Goal: Information Seeking & Learning: Learn about a topic

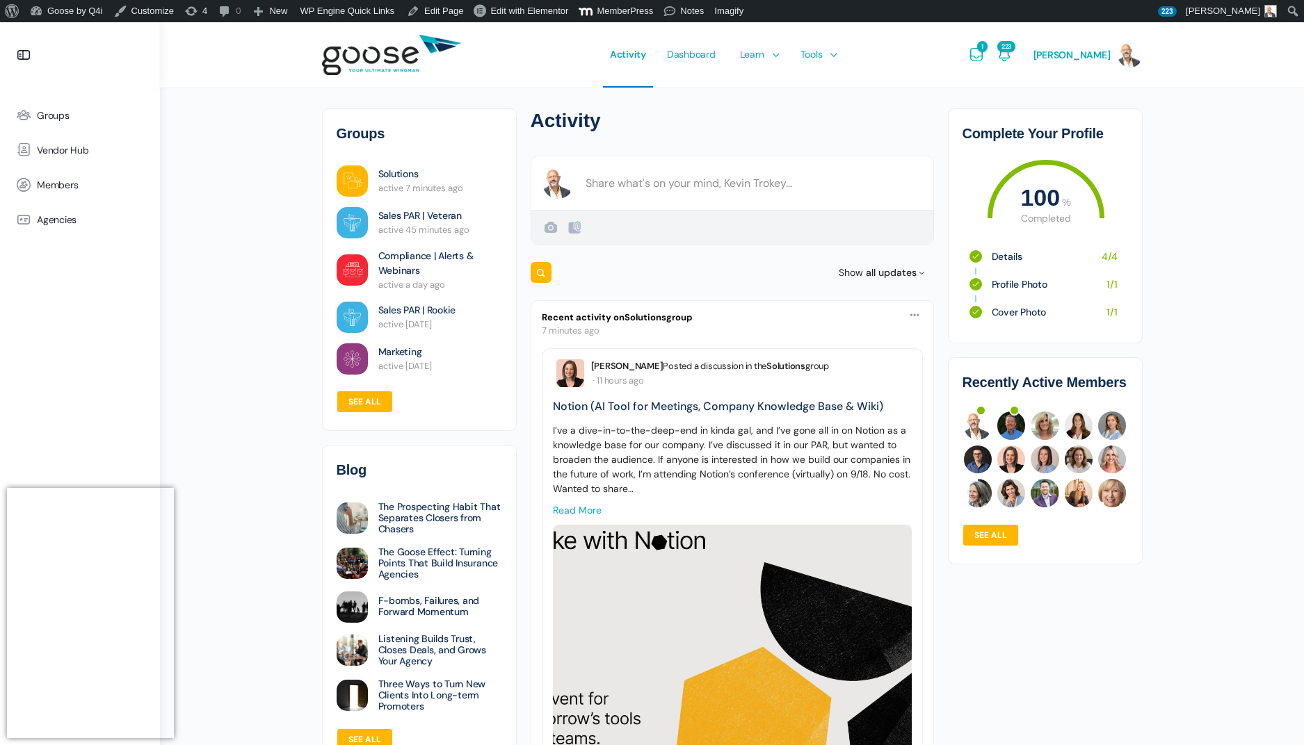
click at [768, 60] on e-page-transition at bounding box center [652, 372] width 1304 height 745
click at [772, 93] on span "Courses" at bounding box center [759, 95] width 35 height 13
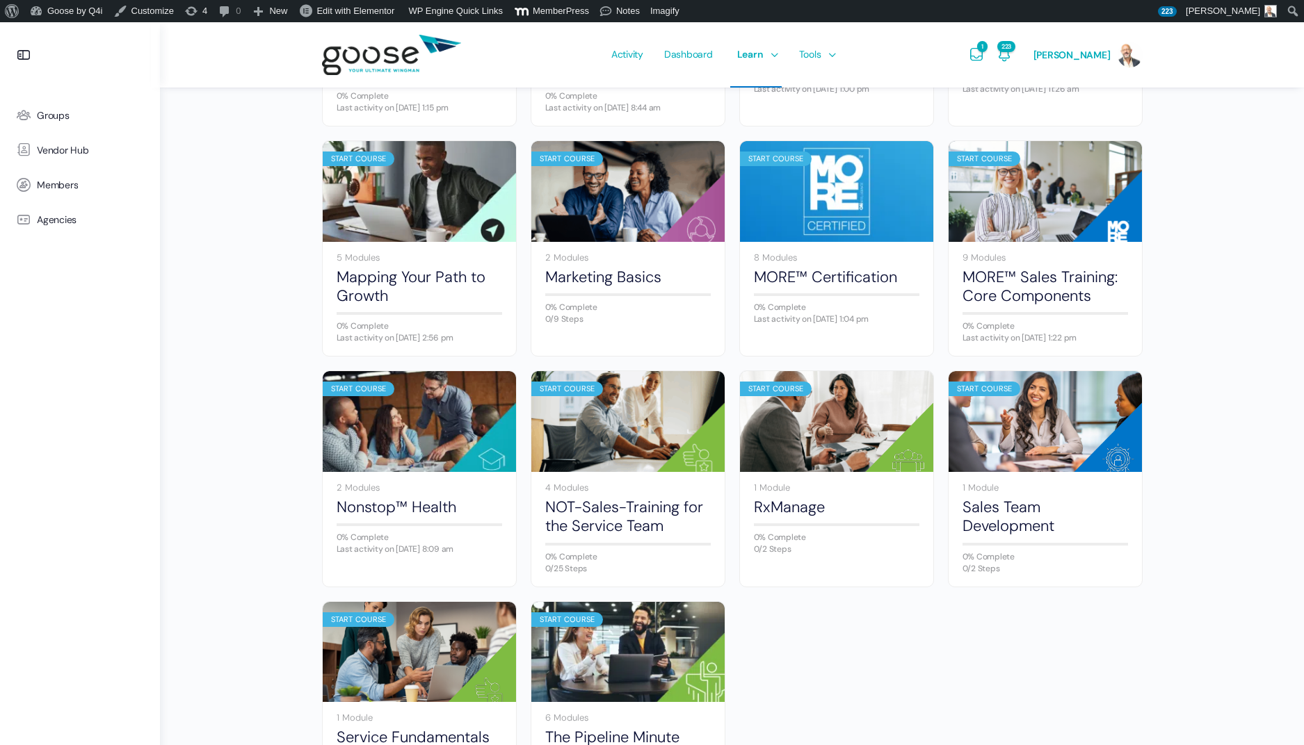
scroll to position [557, 0]
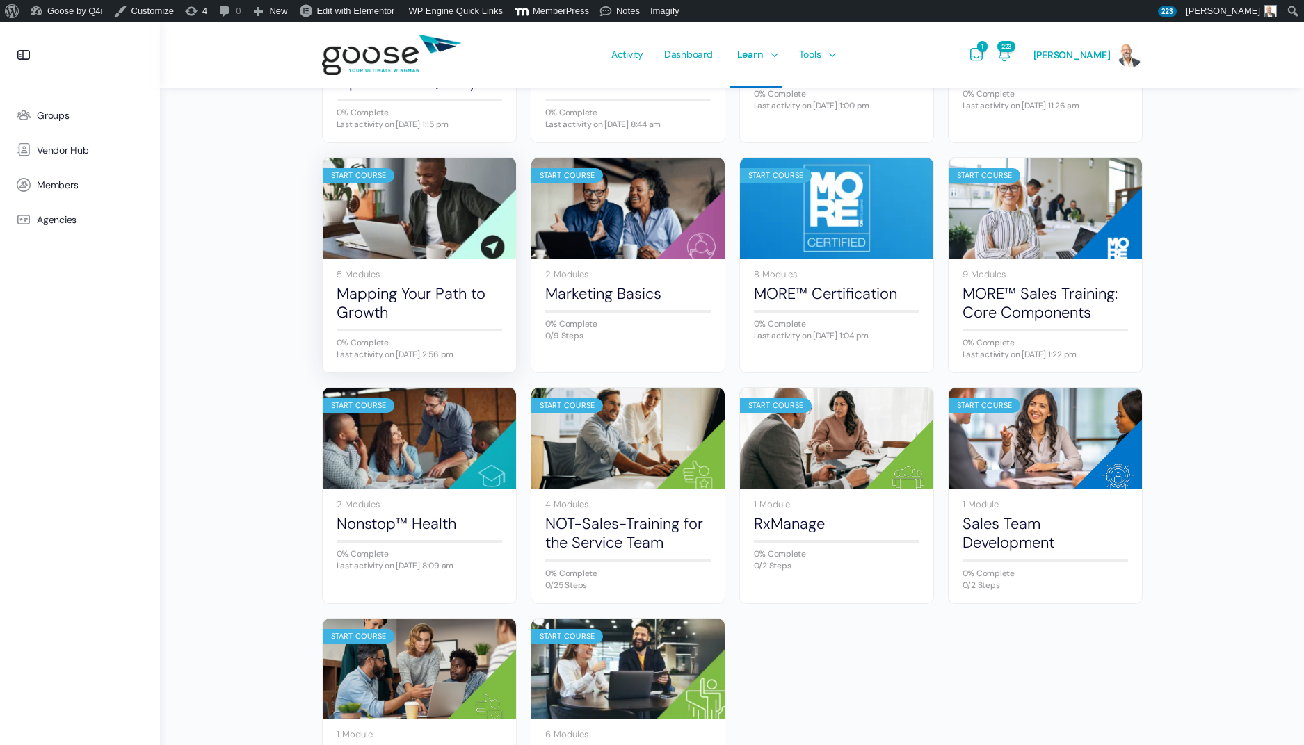
click at [434, 217] on img at bounding box center [419, 208] width 193 height 129
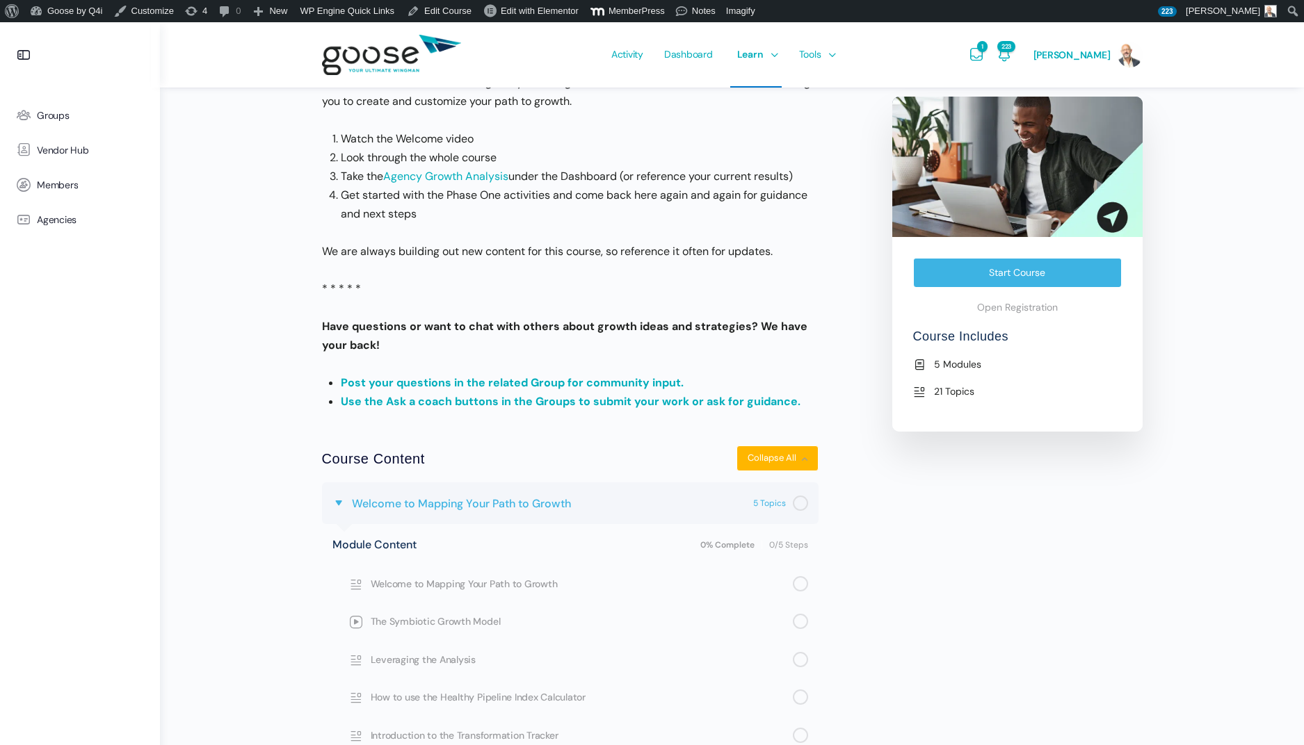
scroll to position [369, 0]
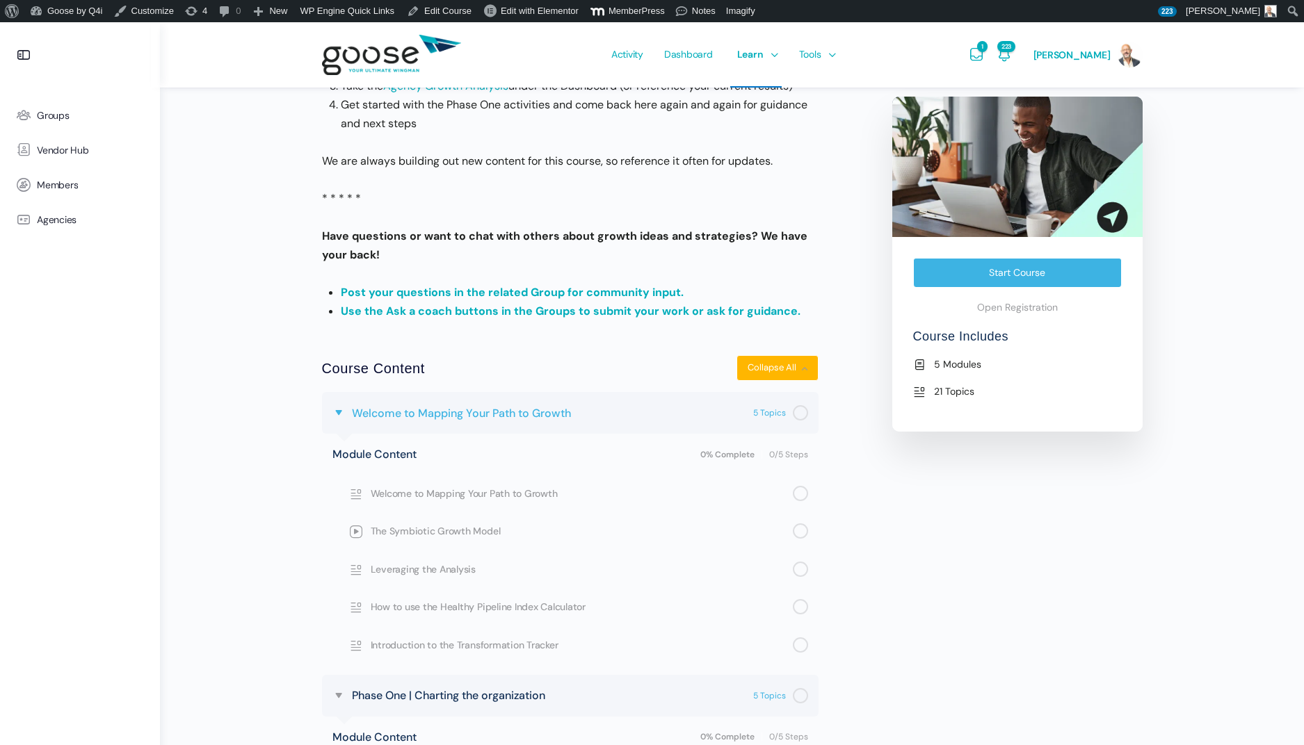
click at [517, 420] on span "Welcome to Mapping Your Path to Growth" at bounding box center [461, 413] width 219 height 19
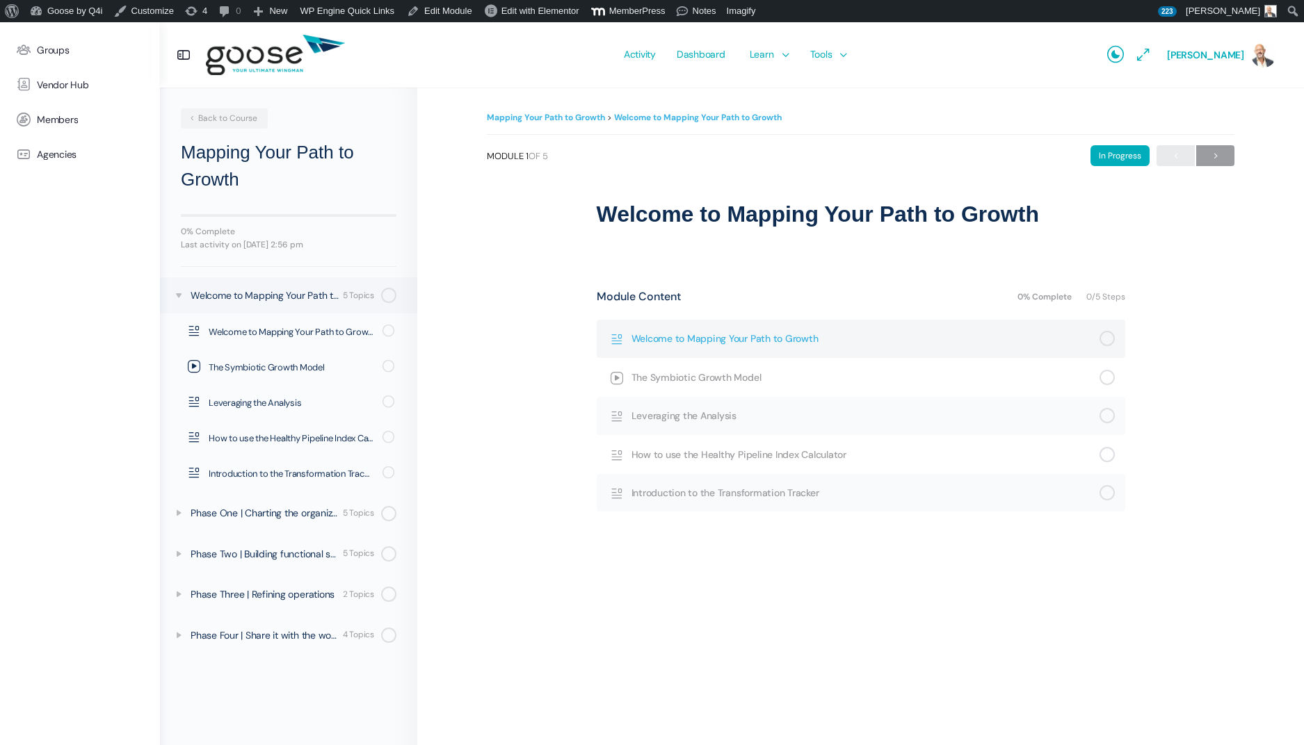
click at [795, 342] on span "Welcome to Mapping Your Path to Growth" at bounding box center [865, 338] width 468 height 15
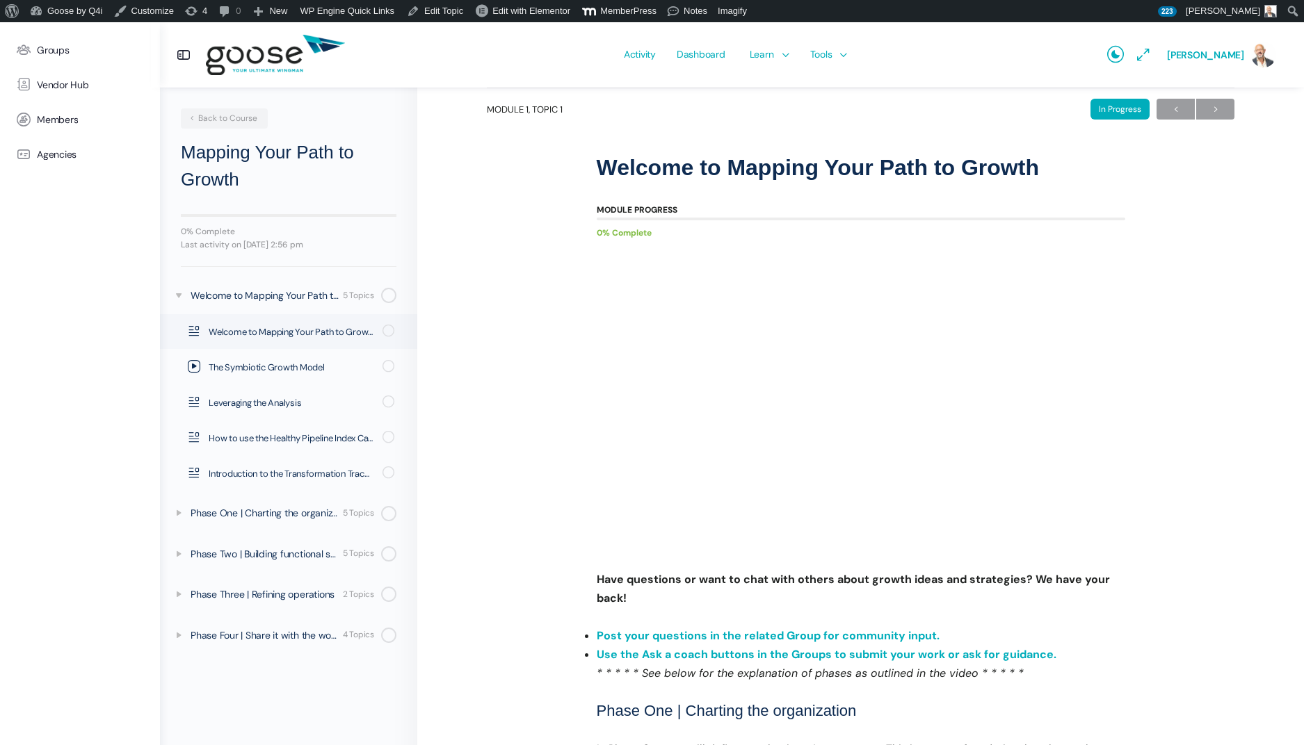
scroll to position [56, 0]
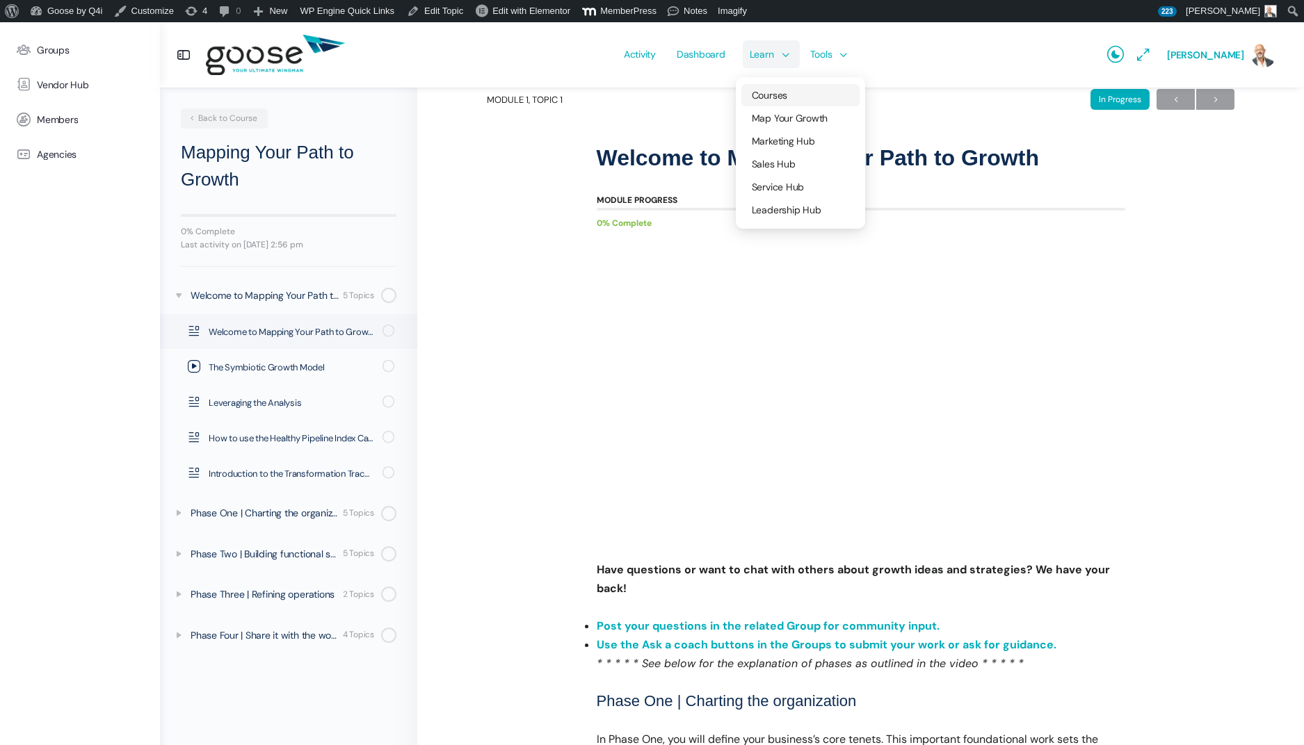
click at [787, 90] on span "Courses" at bounding box center [769, 95] width 35 height 13
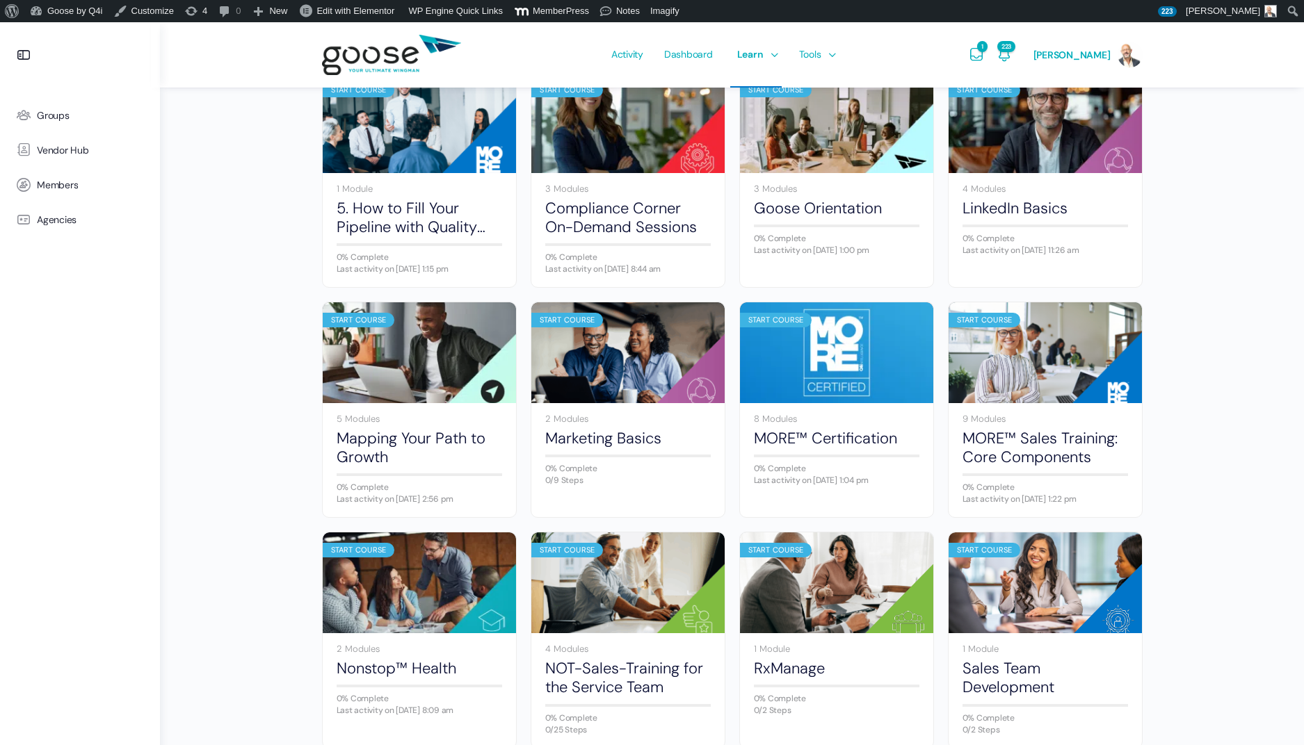
scroll to position [405, 0]
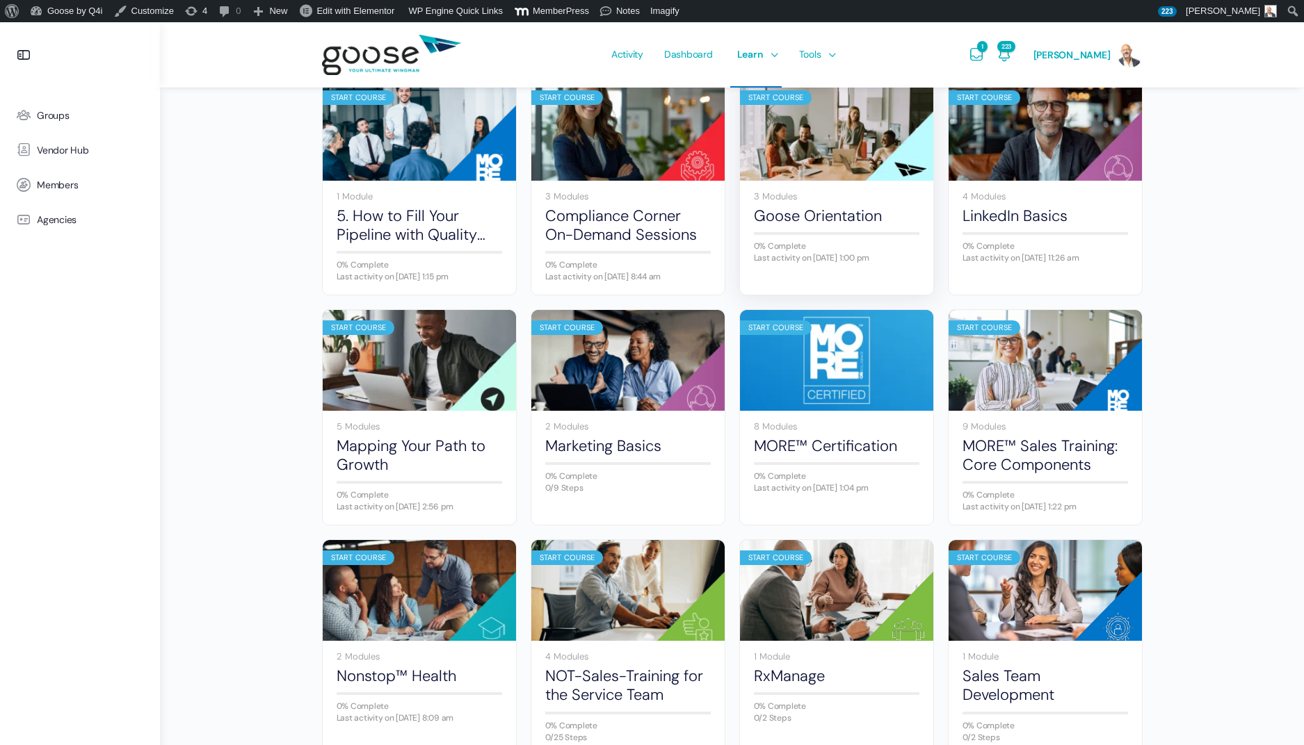
click at [823, 125] on img at bounding box center [836, 130] width 193 height 129
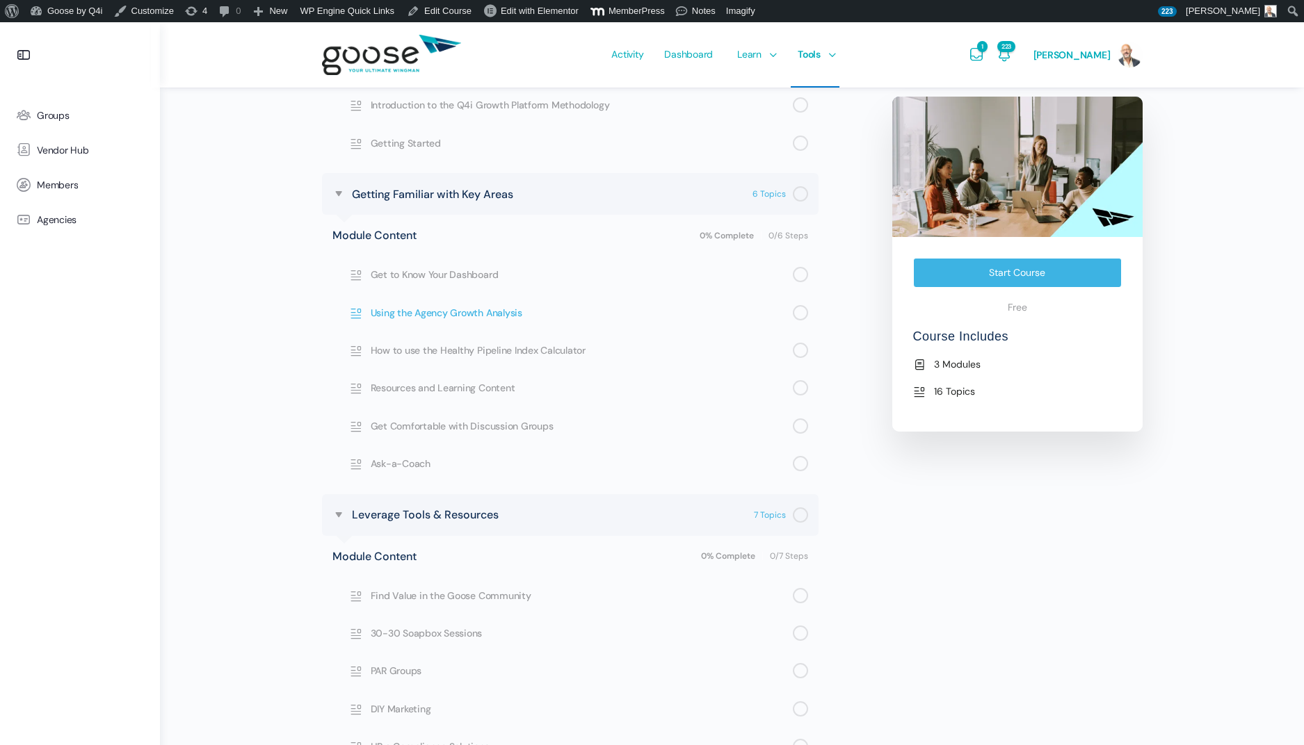
scroll to position [643, 0]
click at [478, 280] on span "Get to Know Your Dashboard" at bounding box center [582, 276] width 422 height 15
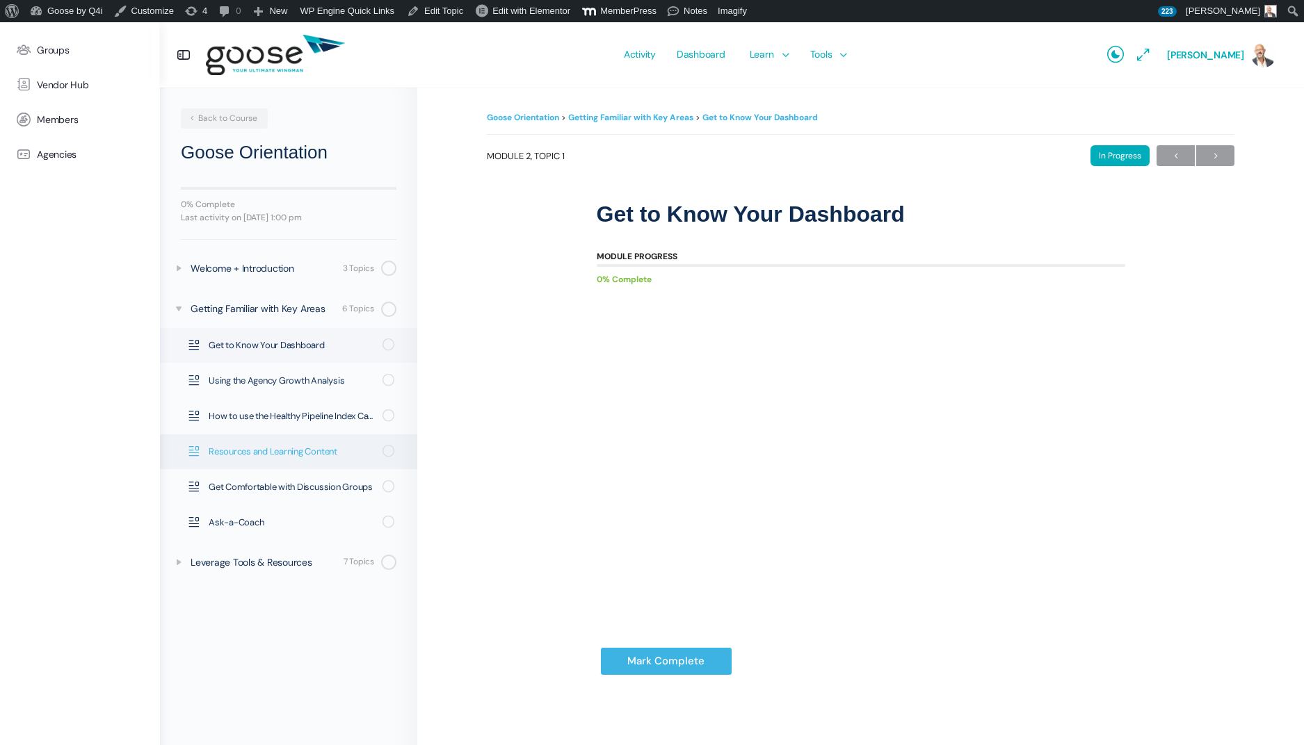
click at [277, 449] on span "Resources and Learning Content" at bounding box center [291, 452] width 165 height 14
click at [642, 60] on span "Activity" at bounding box center [640, 54] width 32 height 65
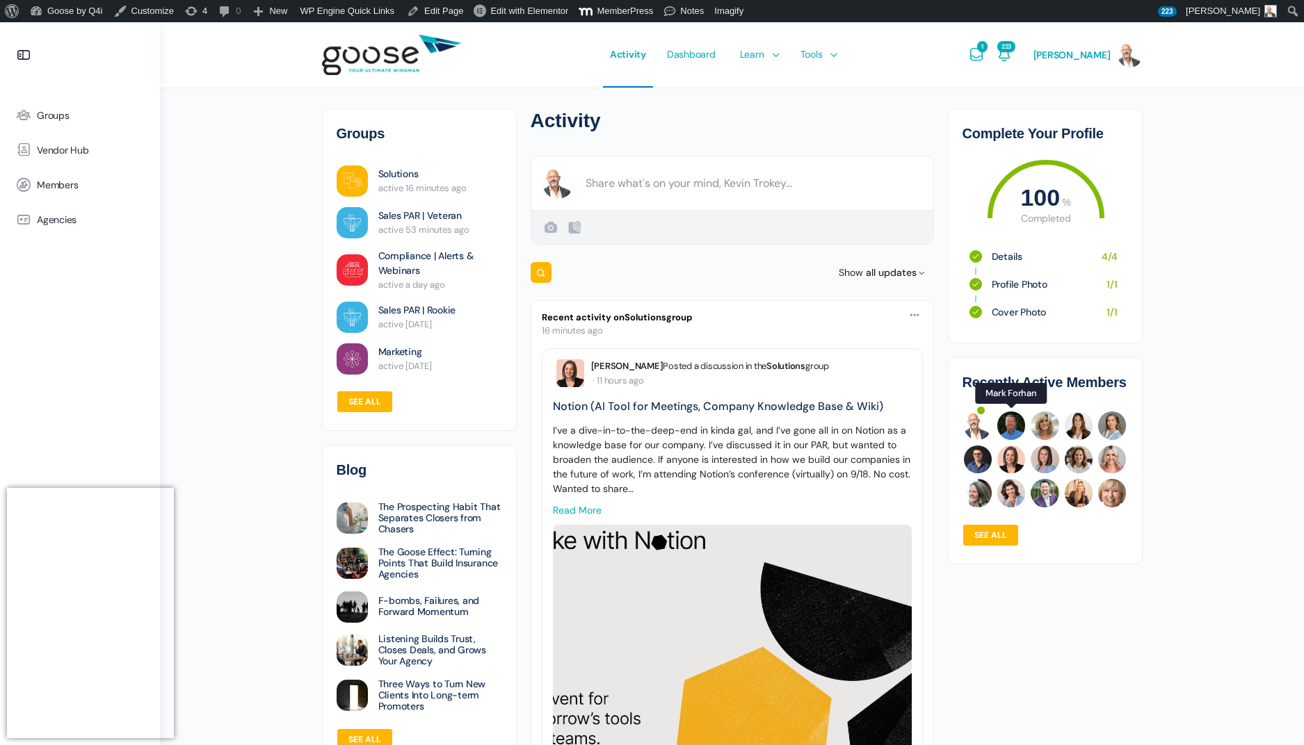
click at [1012, 419] on img at bounding box center [1011, 426] width 28 height 28
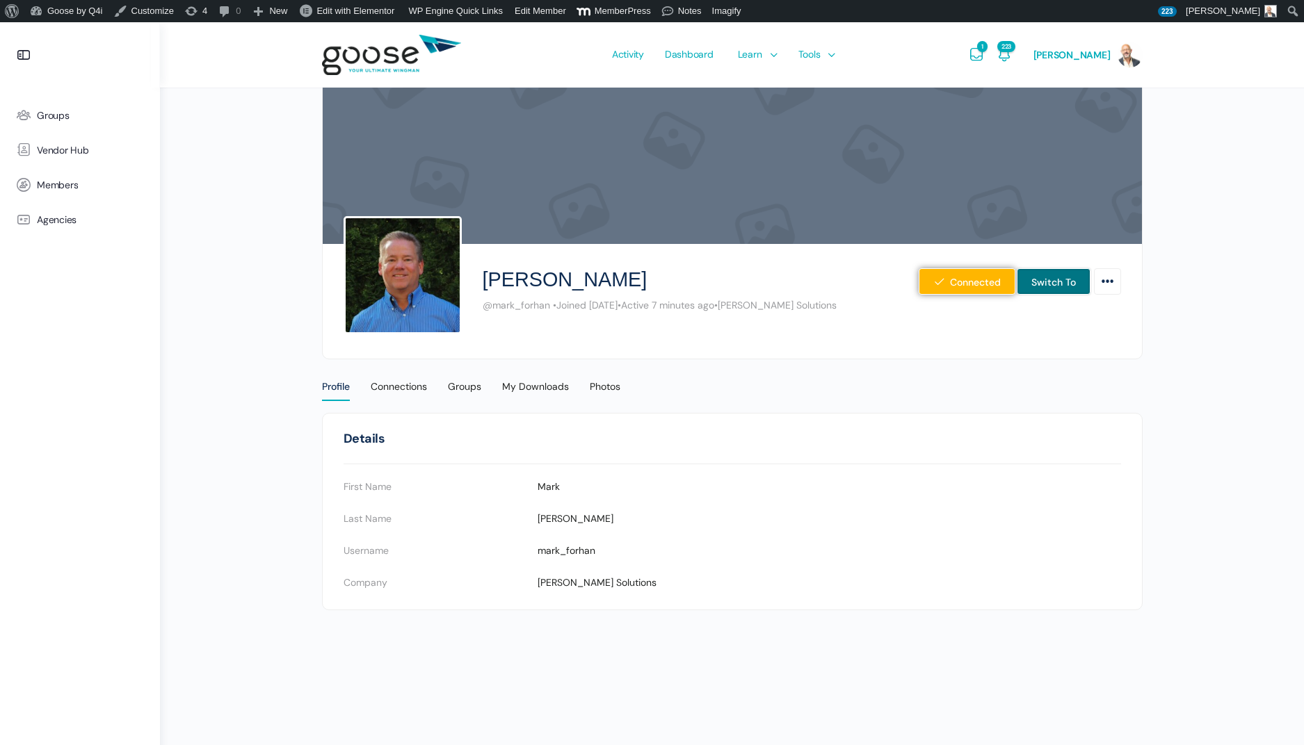
click at [1060, 286] on link "Switch To" at bounding box center [1053, 281] width 74 height 26
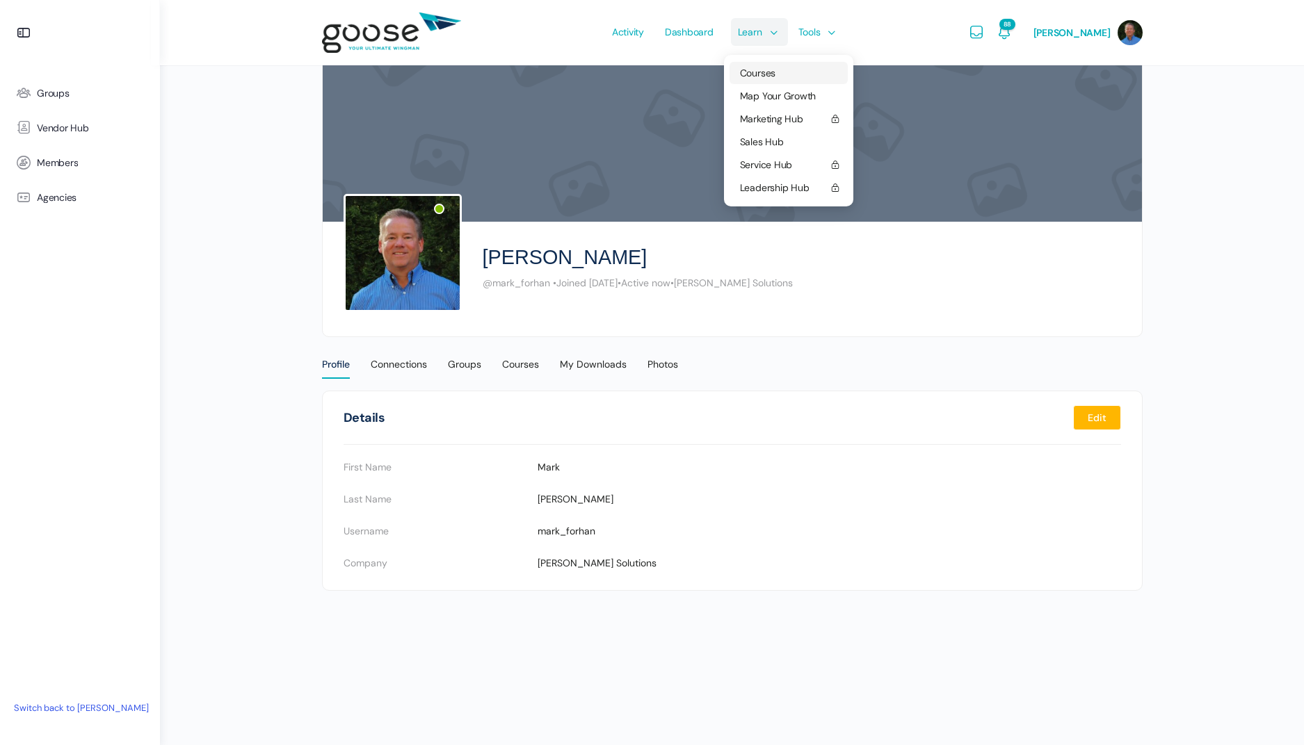
click at [775, 70] on span "Courses" at bounding box center [757, 73] width 35 height 13
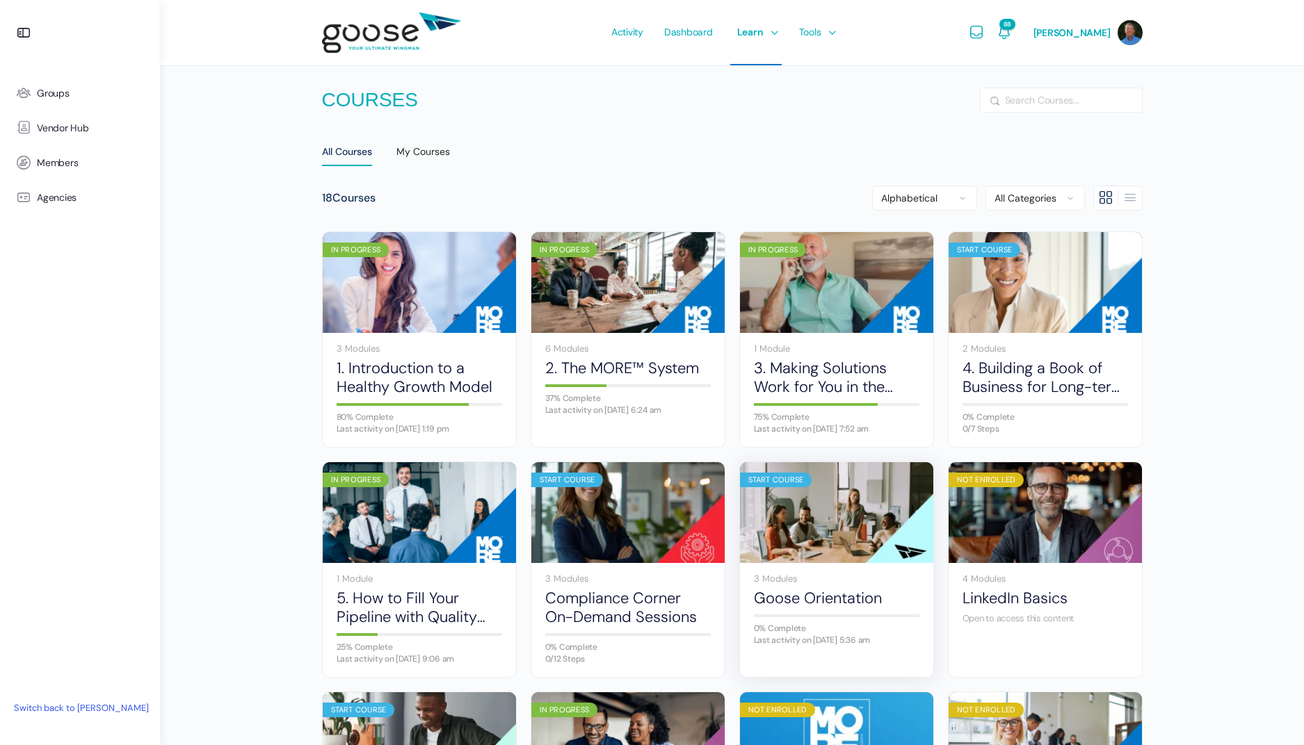
click at [815, 509] on img at bounding box center [836, 512] width 193 height 129
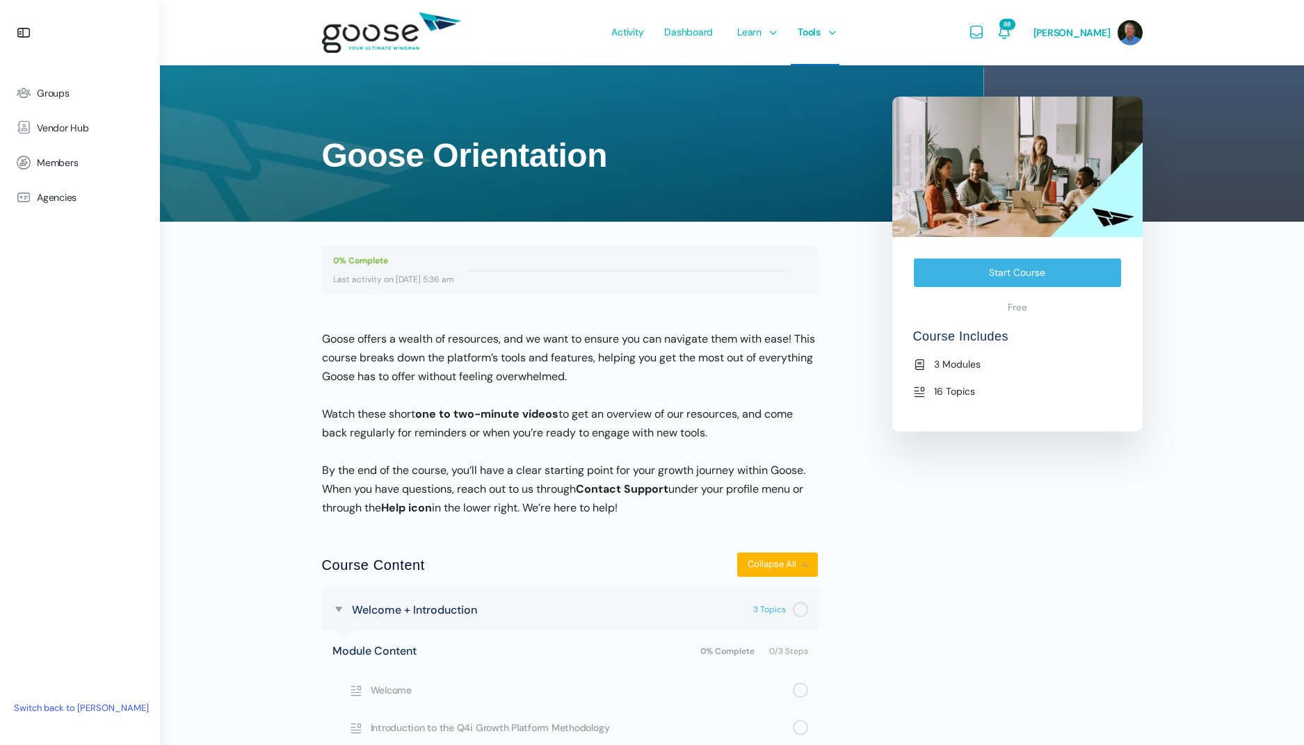
click at [85, 708] on link "Switch back to [PERSON_NAME]" at bounding box center [81, 708] width 149 height 23
